Goal: Task Accomplishment & Management: Manage account settings

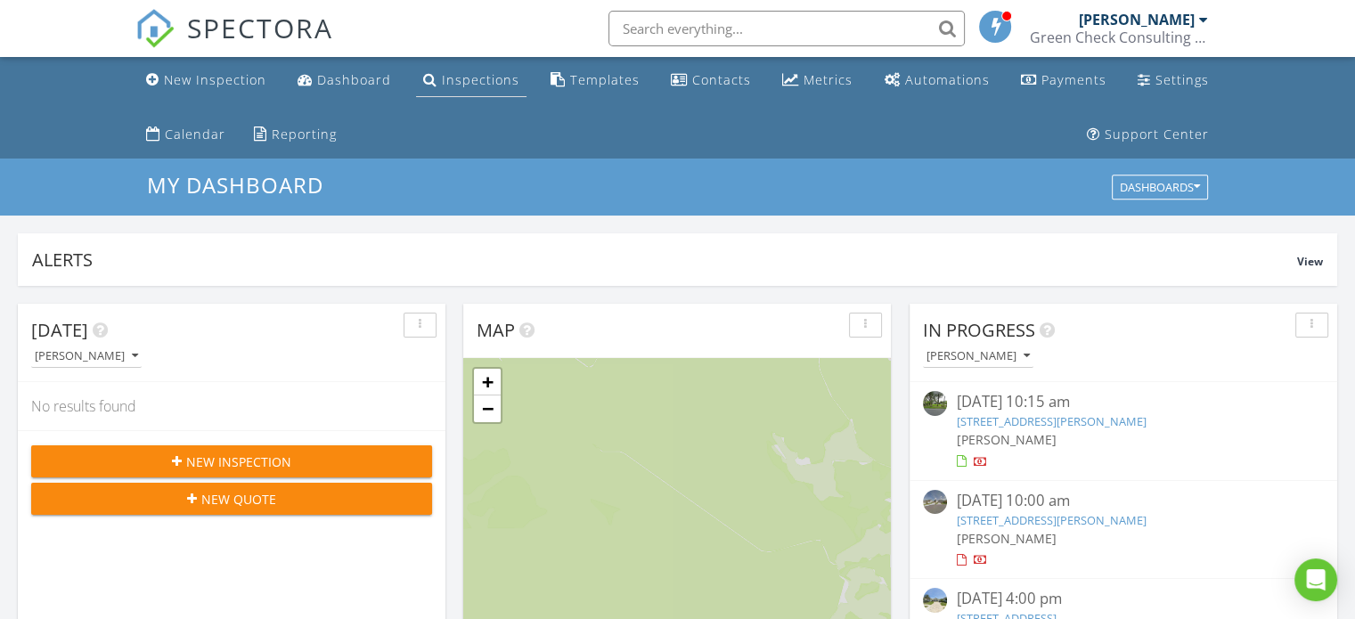
click at [466, 73] on div "Inspections" at bounding box center [480, 79] width 77 height 17
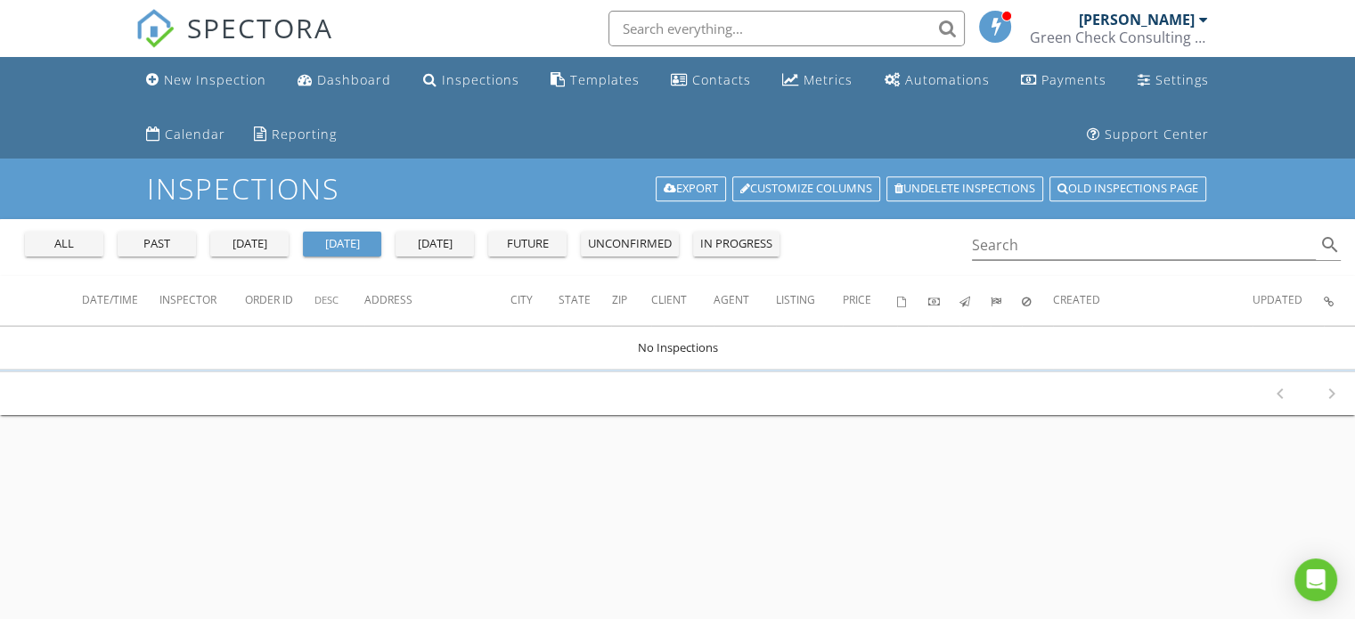
click at [37, 245] on div "all" at bounding box center [64, 244] width 64 height 18
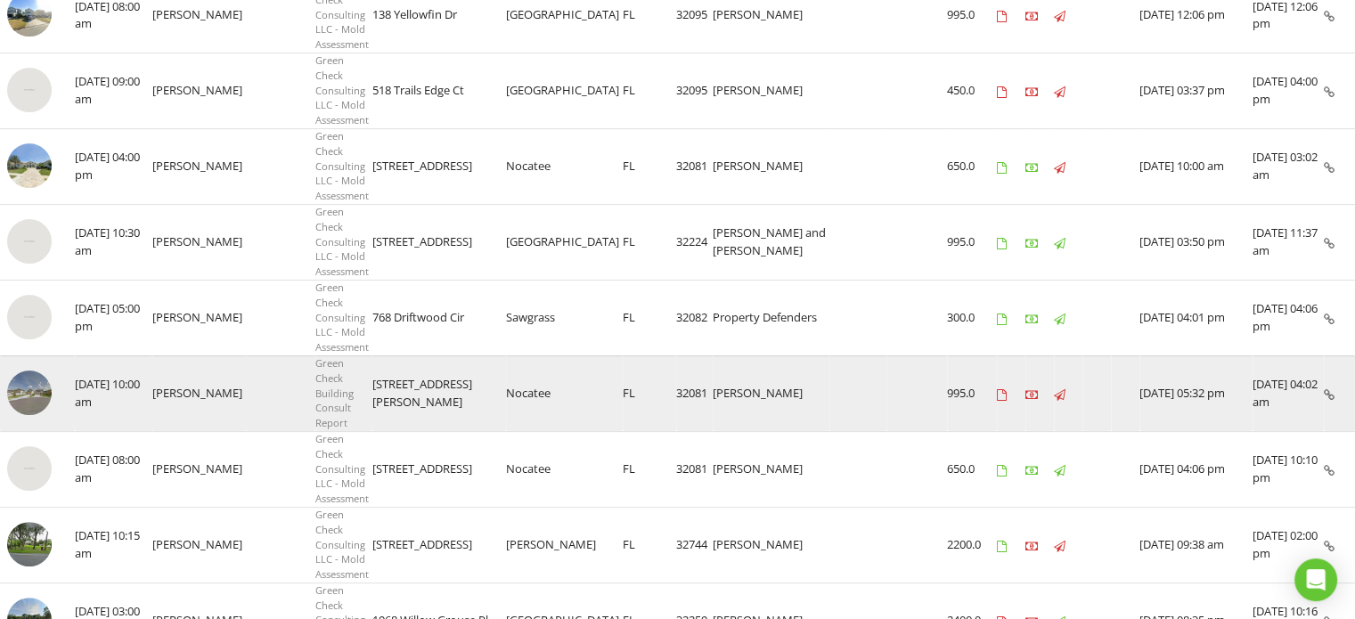
scroll to position [356, 0]
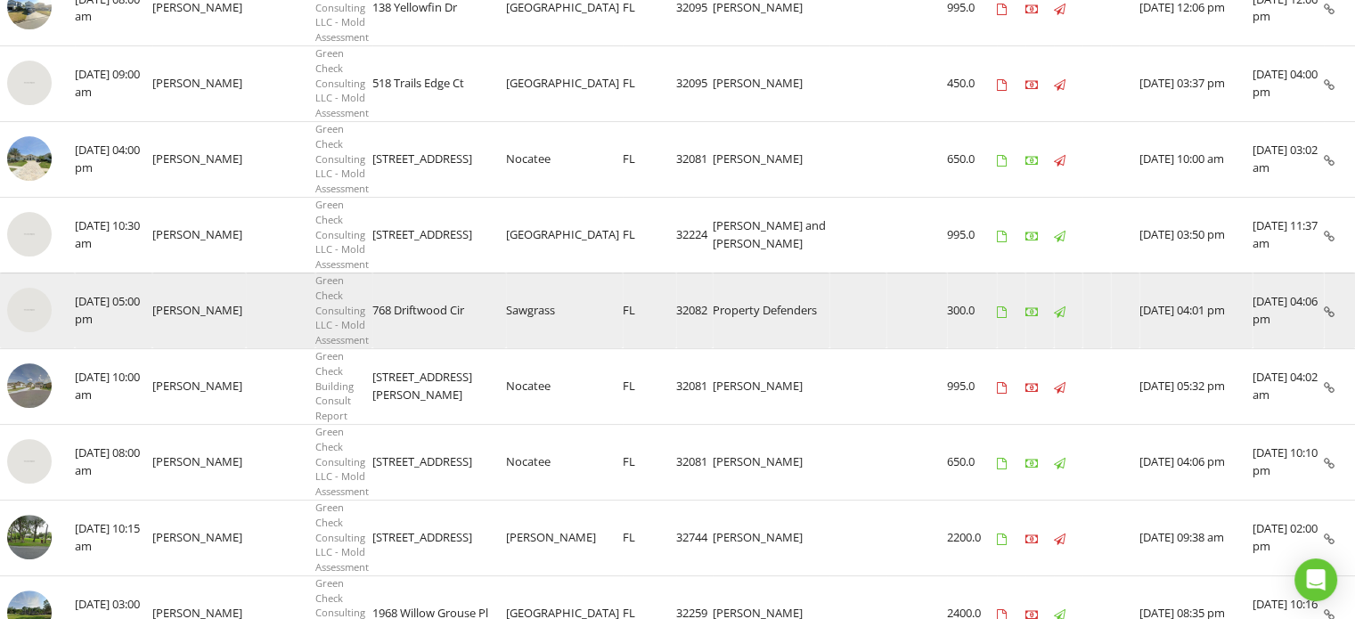
click at [45, 288] on img at bounding box center [29, 310] width 45 height 45
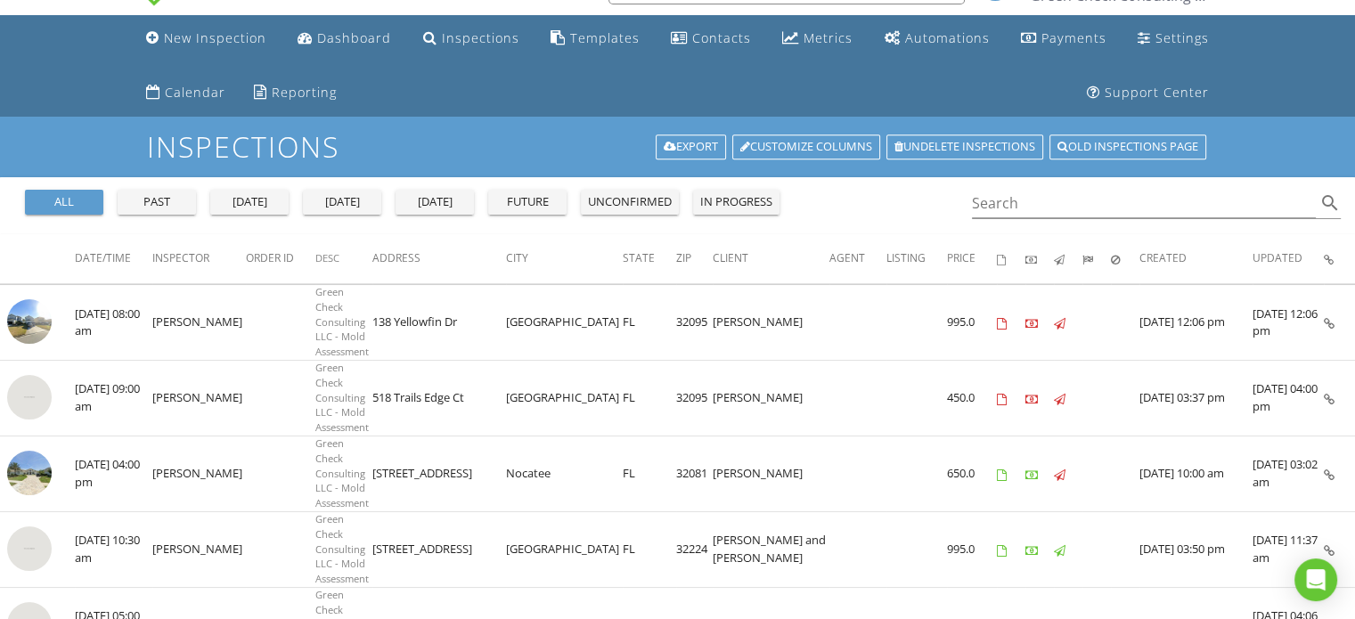
scroll to position [0, 0]
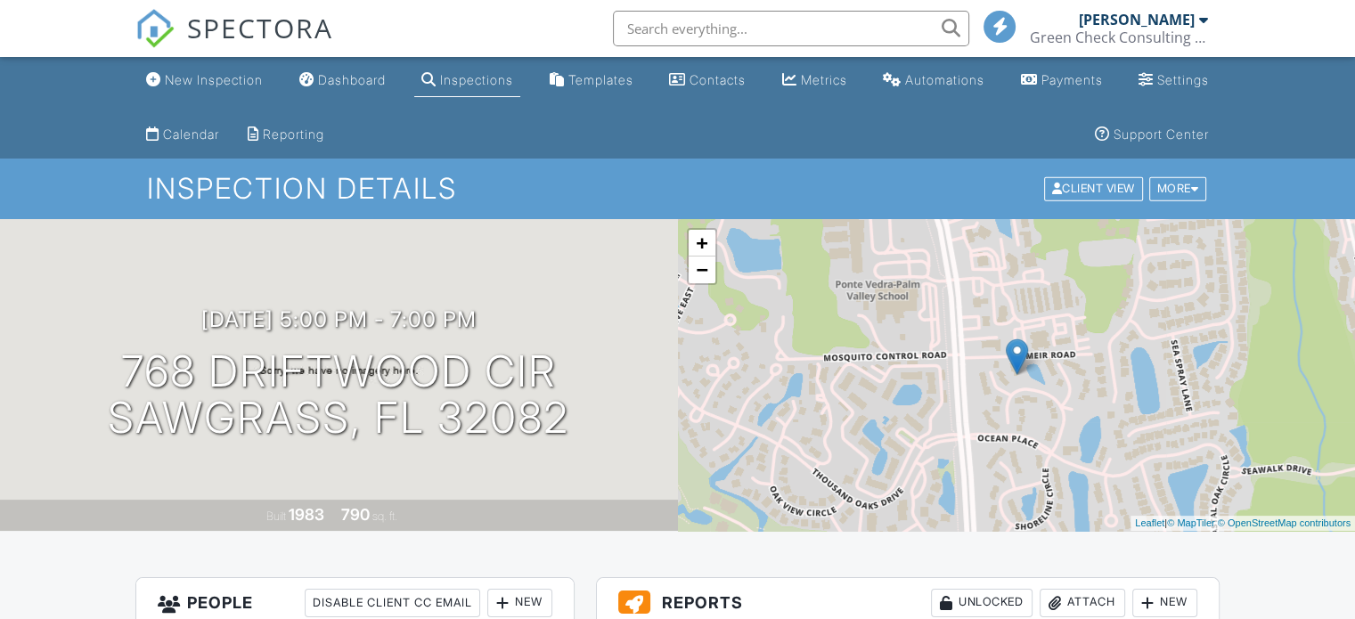
scroll to position [267, 0]
